Goal: Task Accomplishment & Management: Manage account settings

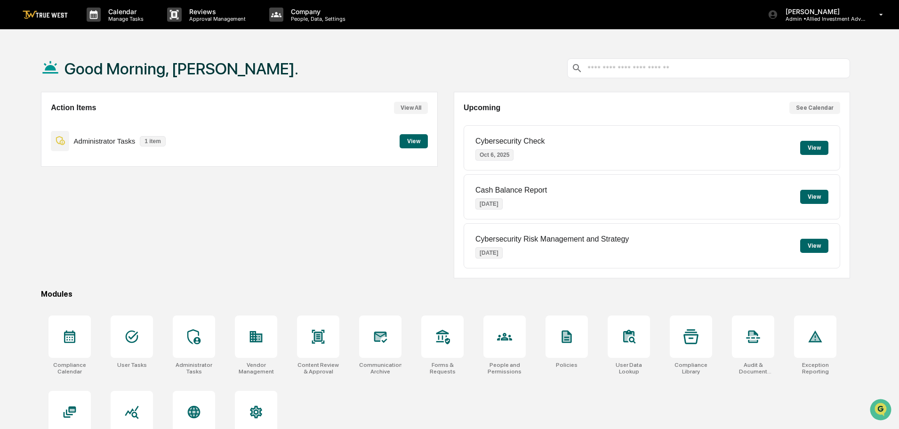
click at [414, 139] on button "View" at bounding box center [413, 141] width 28 height 14
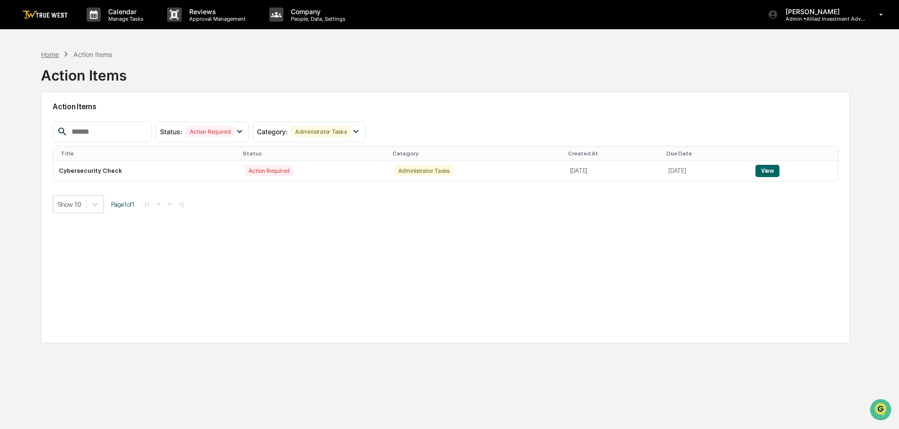
click at [48, 56] on div "Home" at bounding box center [50, 54] width 18 height 8
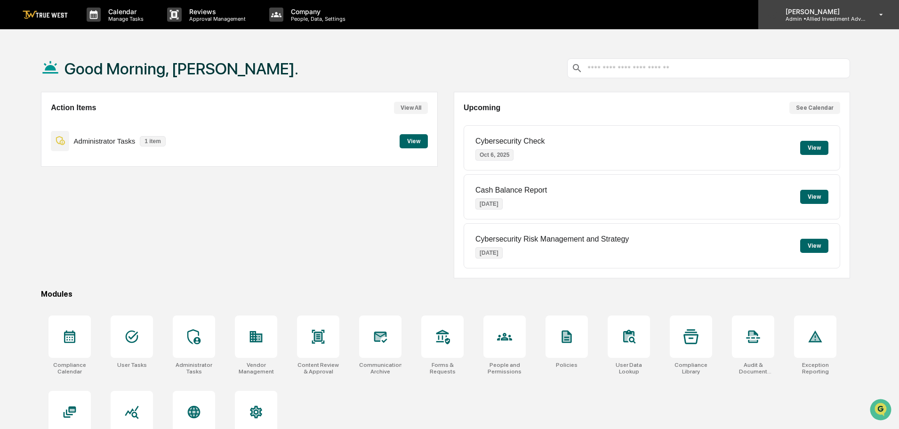
click at [820, 15] on p "[PERSON_NAME]" at bounding box center [822, 12] width 88 height 8
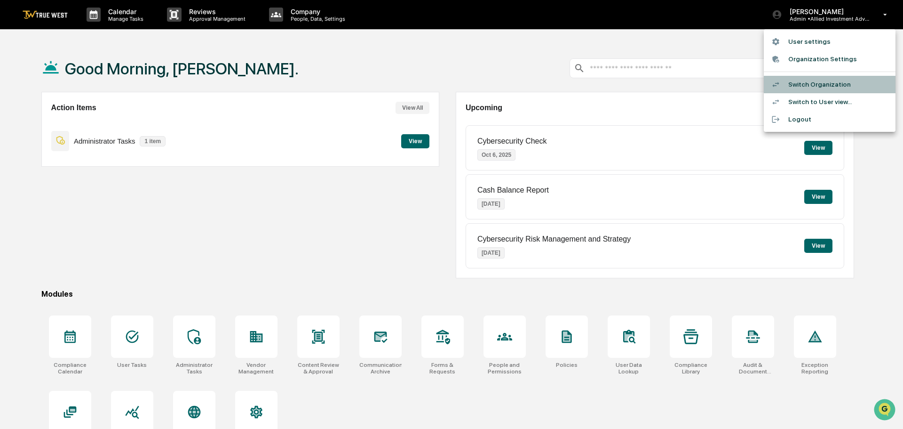
click at [809, 83] on li "Switch Organization" at bounding box center [830, 84] width 132 height 17
